Goal: Use online tool/utility: Utilize a website feature to perform a specific function

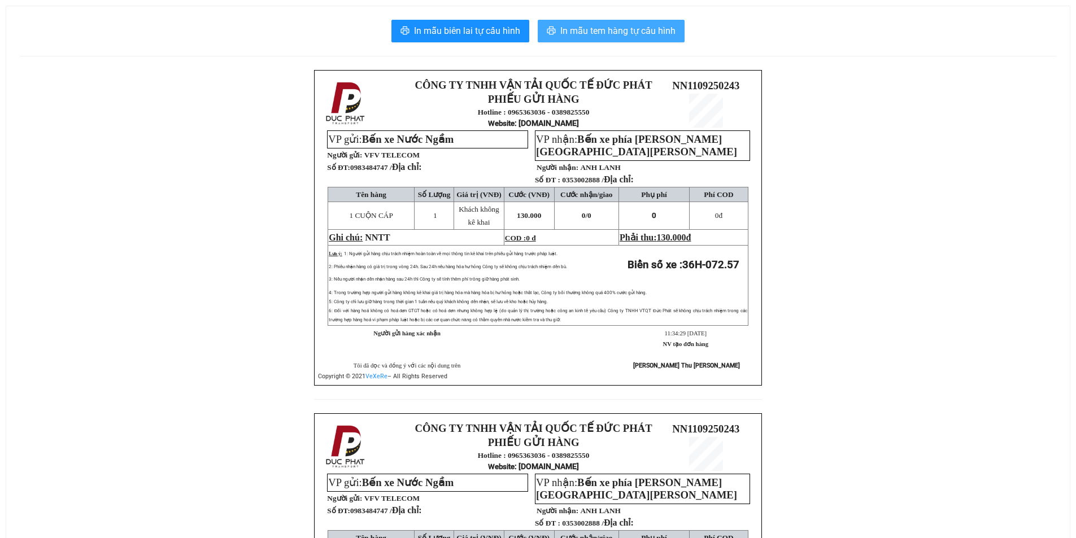
click at [654, 24] on span "In mẫu tem hàng tự cấu hình" at bounding box center [617, 31] width 115 height 14
drag, startPoint x: 636, startPoint y: 36, endPoint x: 642, endPoint y: 36, distance: 6.8
click at [635, 36] on span "In mẫu tem hàng tự cấu hình" at bounding box center [617, 31] width 115 height 14
click at [633, 32] on span "In mẫu tem hàng tự cấu hình" at bounding box center [617, 31] width 115 height 14
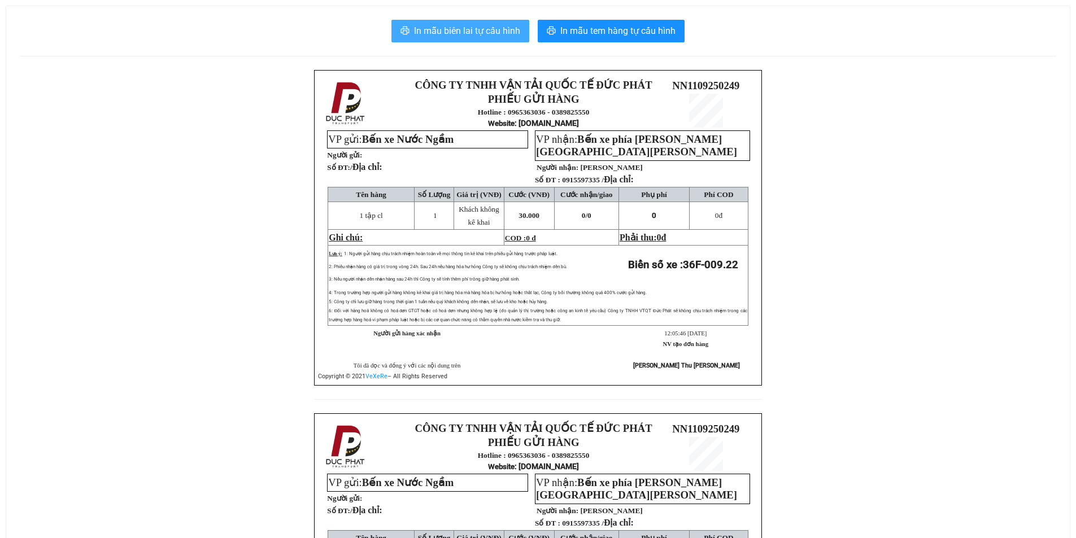
click at [458, 28] on span "In mẫu biên lai tự cấu hình" at bounding box center [467, 31] width 106 height 14
click at [442, 32] on span "In mẫu biên lai tự cấu hình" at bounding box center [467, 31] width 106 height 14
